Goal: Task Accomplishment & Management: Manage account settings

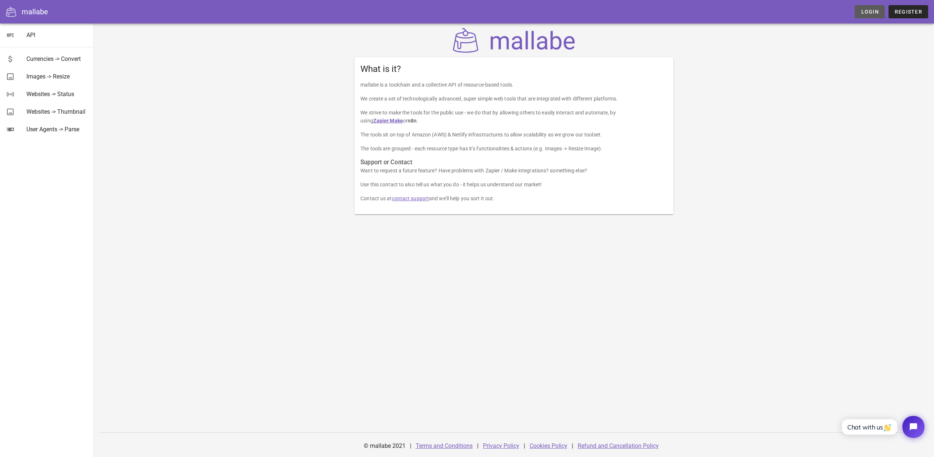
click at [870, 10] on span "Login" at bounding box center [869, 12] width 18 height 6
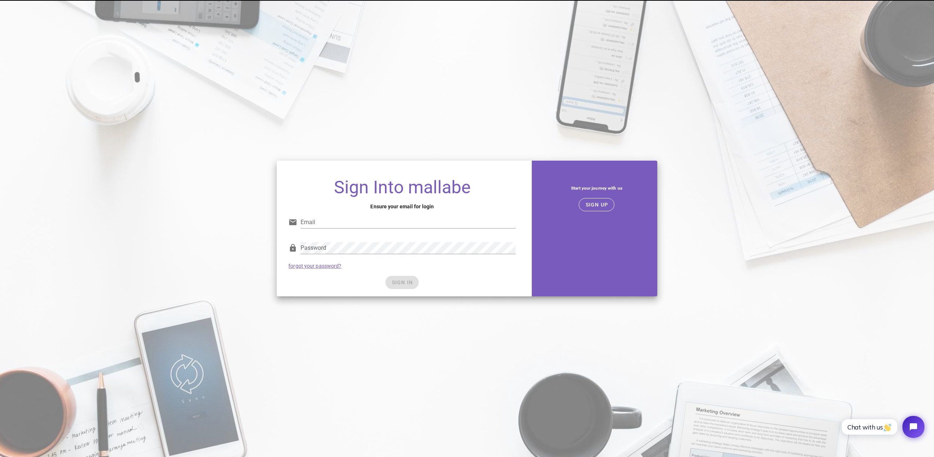
type input "[EMAIL_ADDRESS][DOMAIN_NAME]"
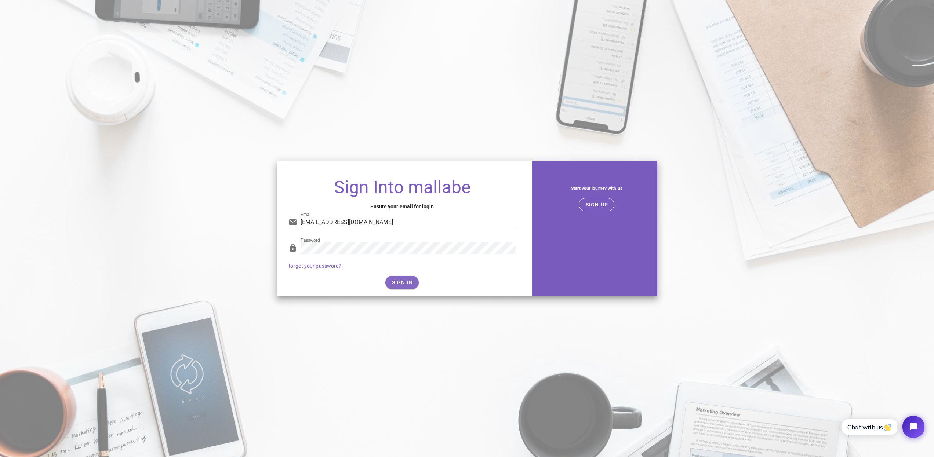
click at [405, 280] on div "SIGN IN" at bounding box center [401, 282] width 227 height 13
click at [405, 282] on span "SIGN IN" at bounding box center [402, 283] width 22 height 6
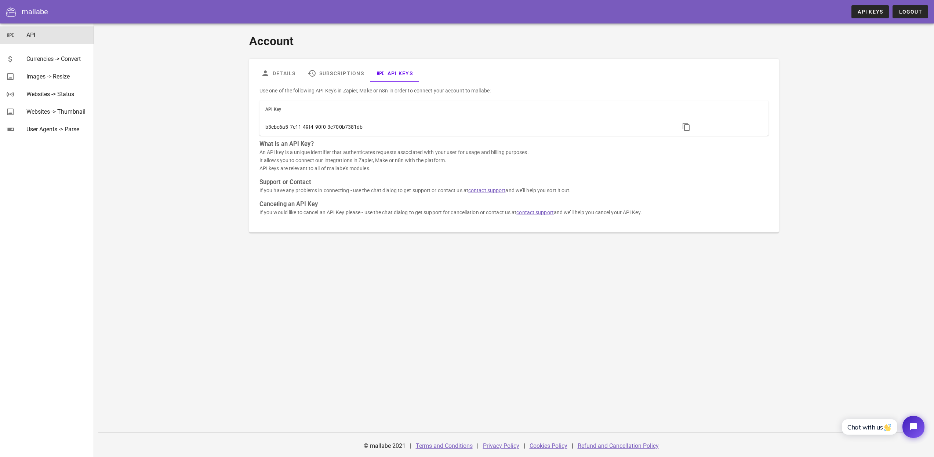
click at [30, 33] on div "API" at bounding box center [57, 35] width 62 height 7
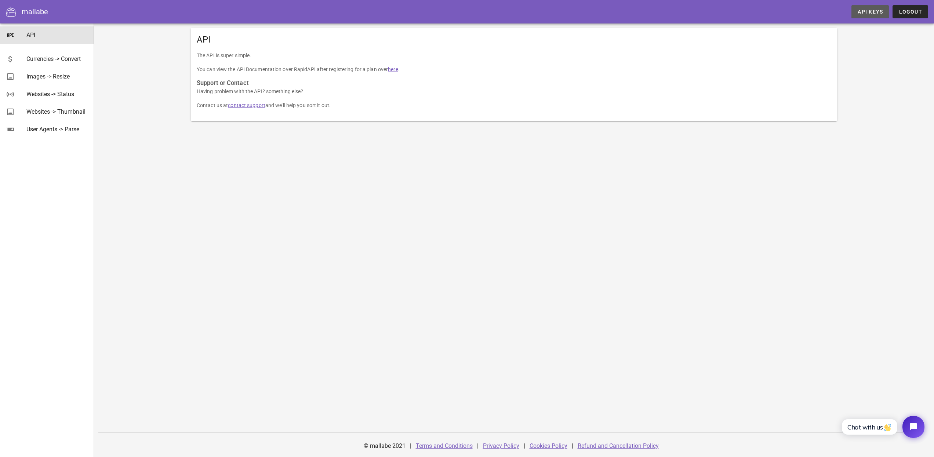
click at [869, 11] on span "API Keys" at bounding box center [870, 12] width 26 height 6
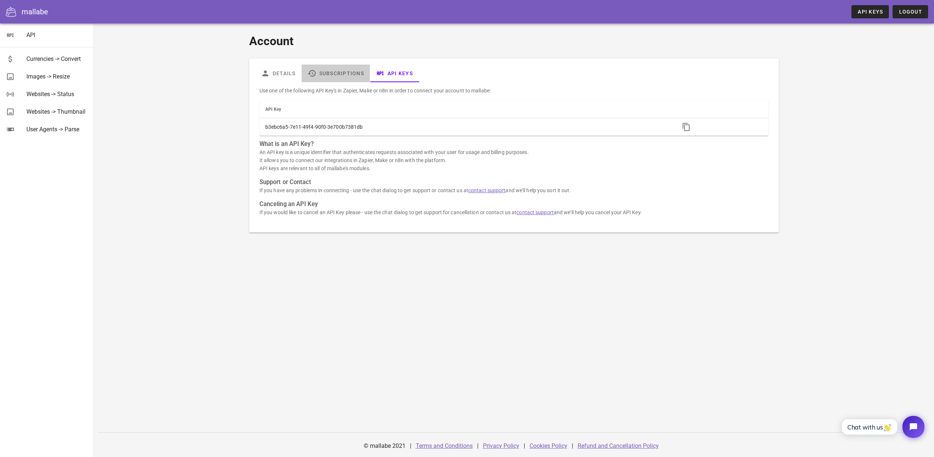
click at [335, 67] on link "Subscriptions" at bounding box center [336, 74] width 68 height 18
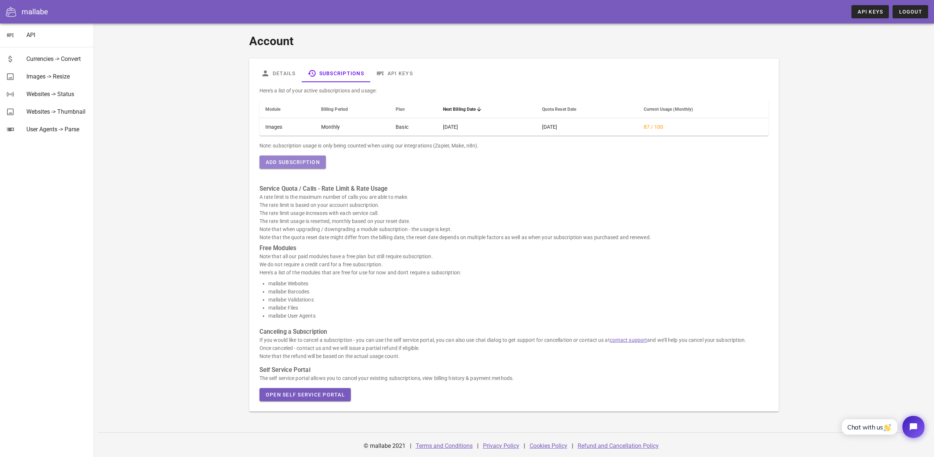
click at [295, 162] on span "Add Subscription" at bounding box center [292, 162] width 55 height 6
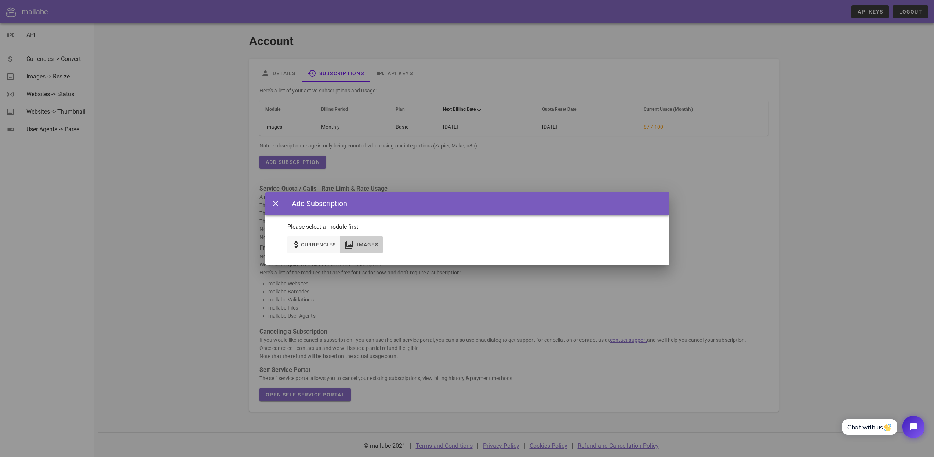
click at [363, 249] on span "Images" at bounding box center [362, 244] width 34 height 9
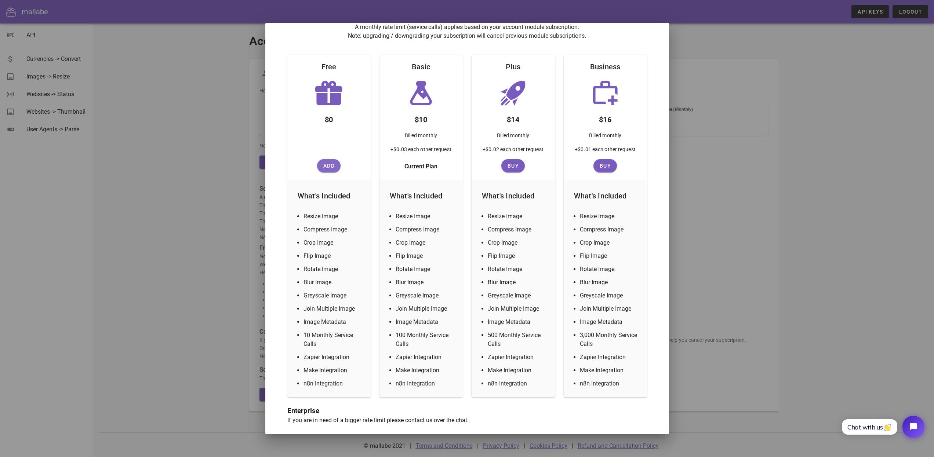
scroll to position [79, 0]
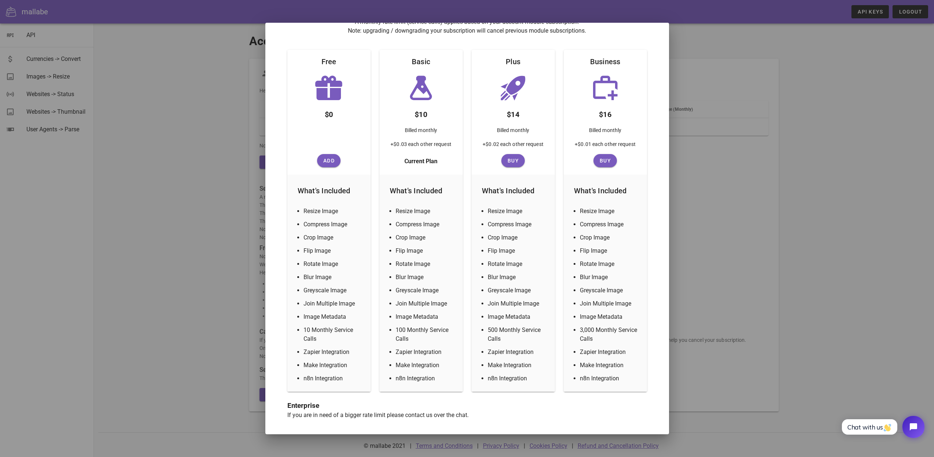
click at [783, 239] on div at bounding box center [467, 228] width 934 height 457
